Goal: Transaction & Acquisition: Purchase product/service

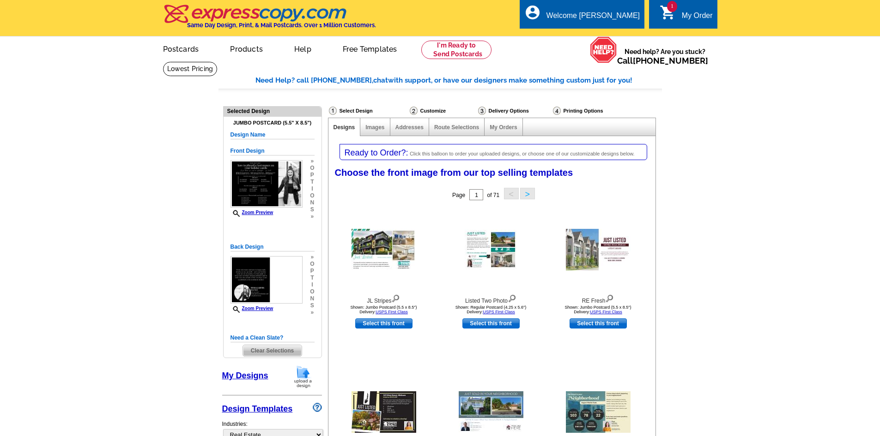
select select "785"
select select "1"
select select "2"
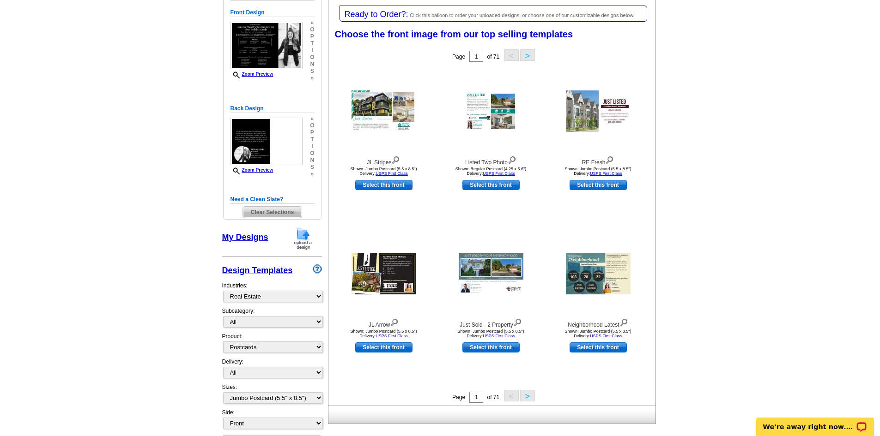
scroll to position [92, 0]
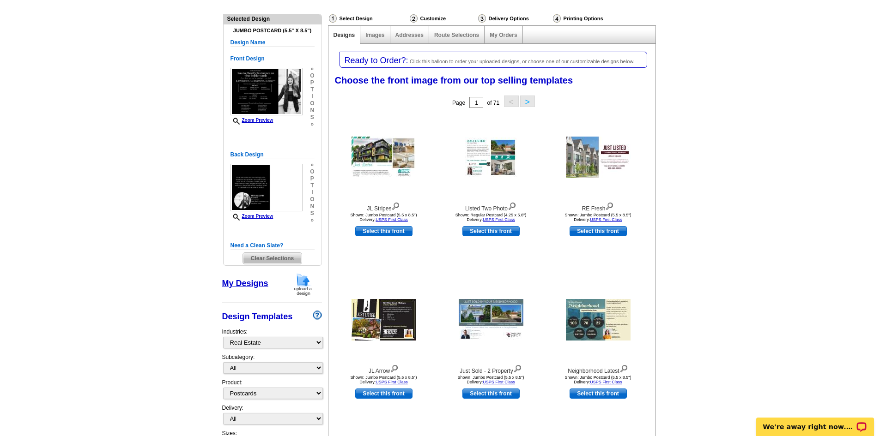
click at [258, 41] on h5 "Design Name" at bounding box center [272, 42] width 84 height 9
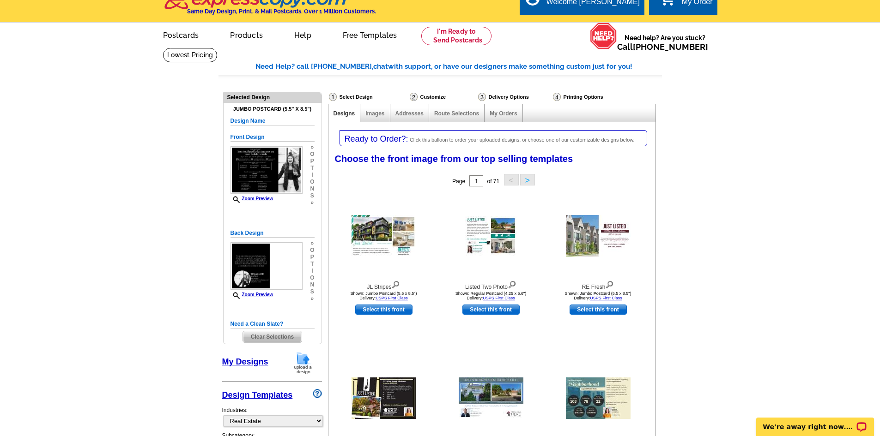
scroll to position [0, 0]
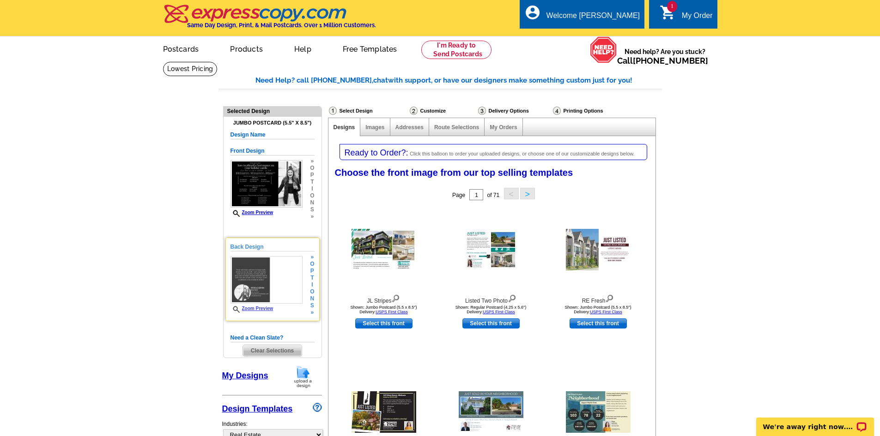
click at [311, 306] on span "s" at bounding box center [312, 306] width 4 height 7
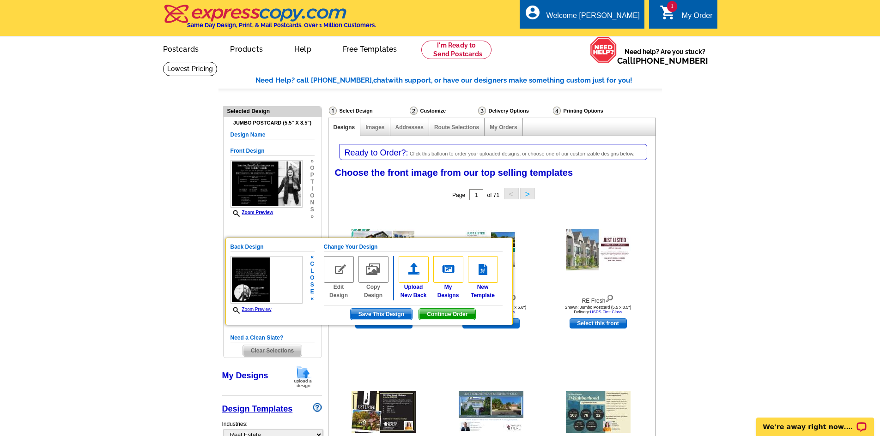
click at [460, 314] on span "Continue Order" at bounding box center [447, 314] width 56 height 11
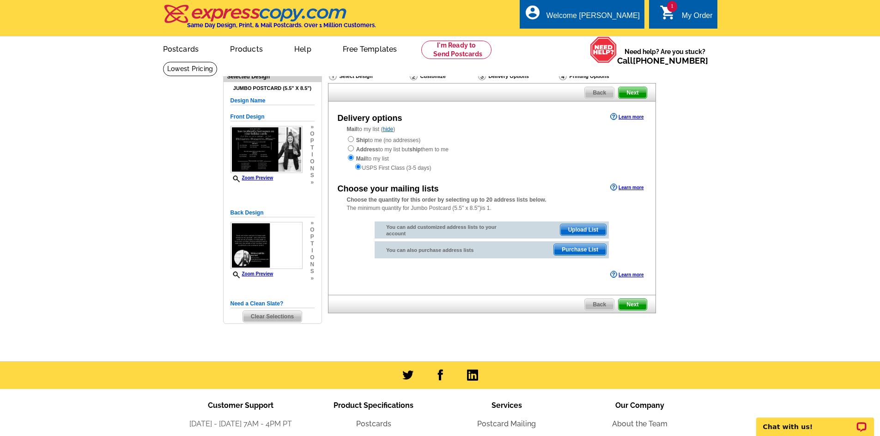
click at [588, 230] on span "Upload List" at bounding box center [583, 229] width 46 height 11
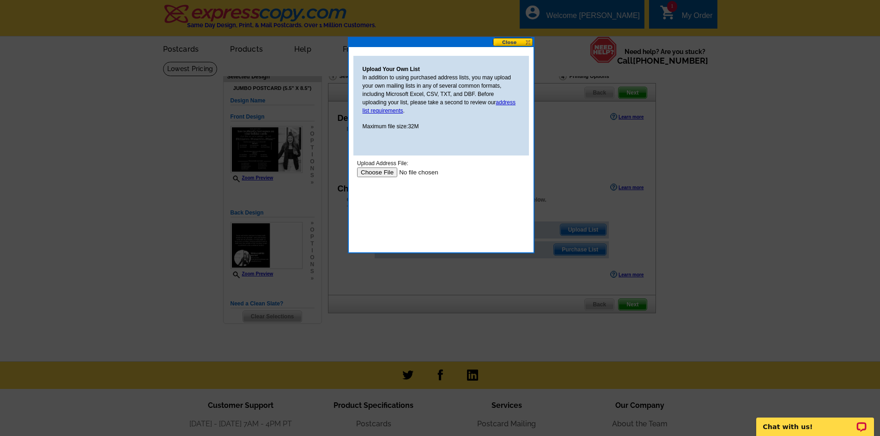
click at [384, 170] on input "file" at bounding box center [415, 173] width 117 height 10
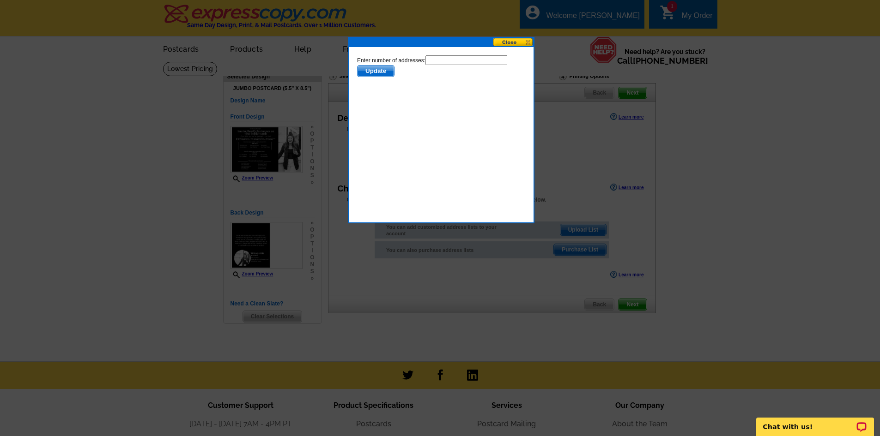
click at [460, 62] on input "text" at bounding box center [466, 60] width 82 height 10
type input "160"
click at [384, 78] on body "Enter number of addresses: 160 Update" at bounding box center [441, 96] width 168 height 83
click at [381, 70] on span "Update" at bounding box center [375, 71] width 36 height 11
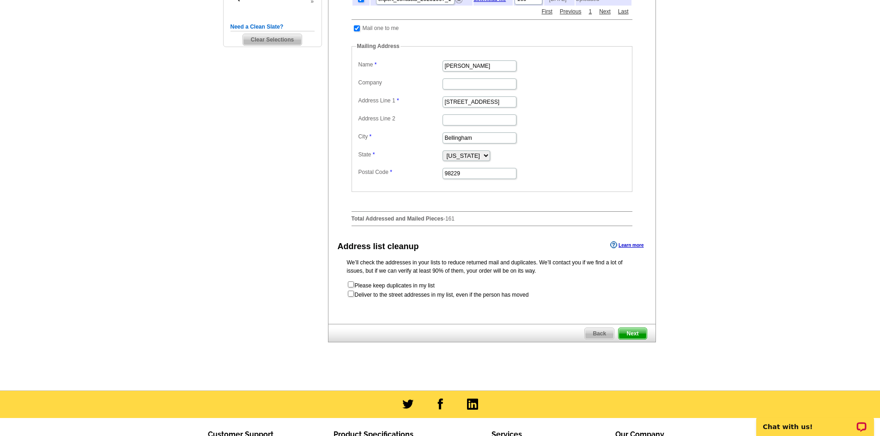
scroll to position [185, 0]
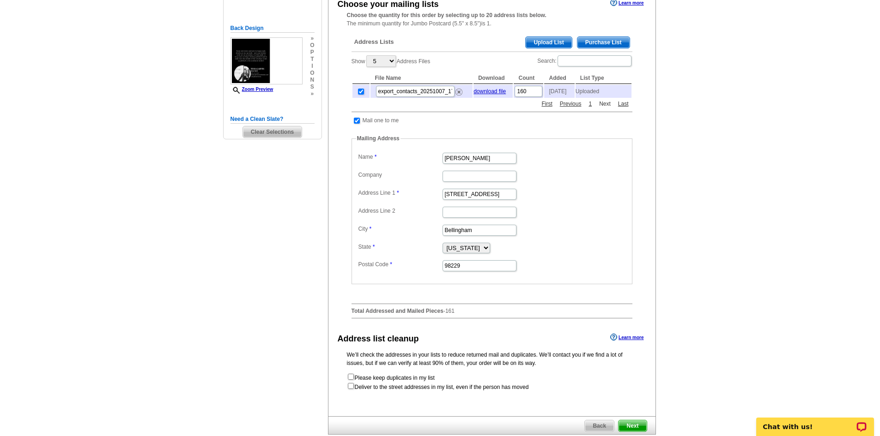
click at [608, 108] on link "Next" at bounding box center [605, 104] width 16 height 8
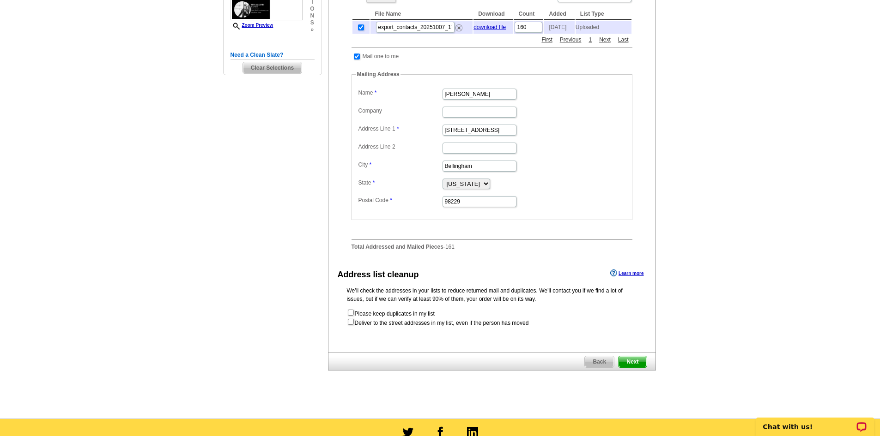
scroll to position [369, 0]
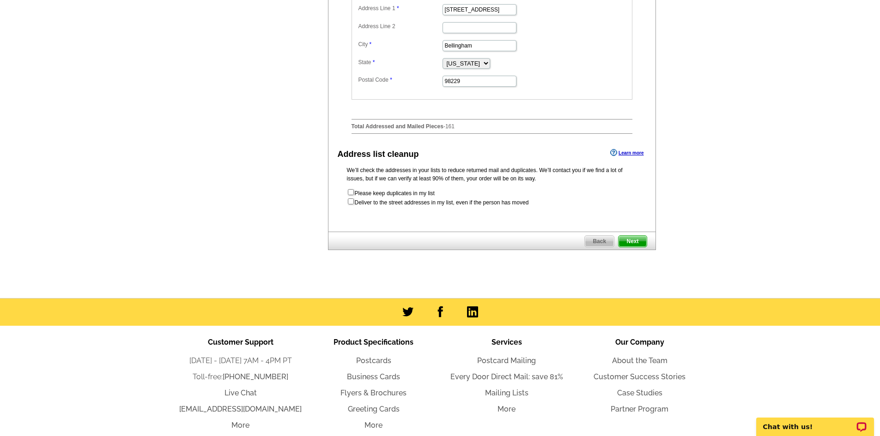
click at [629, 245] on span "Next" at bounding box center [632, 241] width 28 height 11
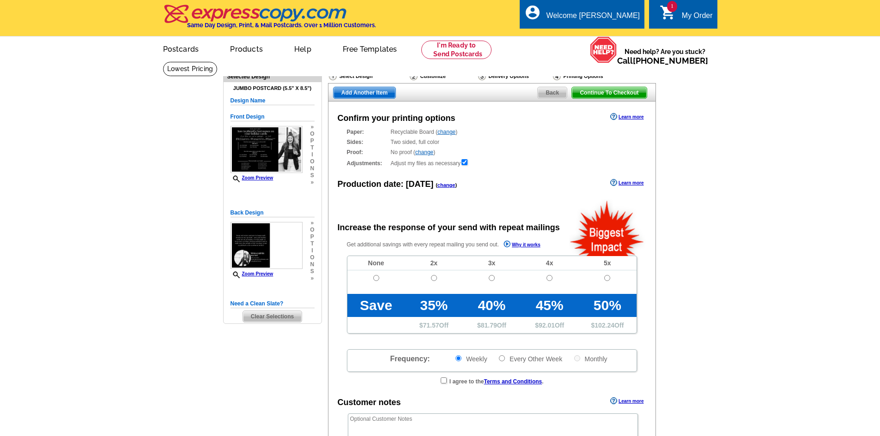
radio input "false"
